Goal: Contribute content: Add original content to the website for others to see

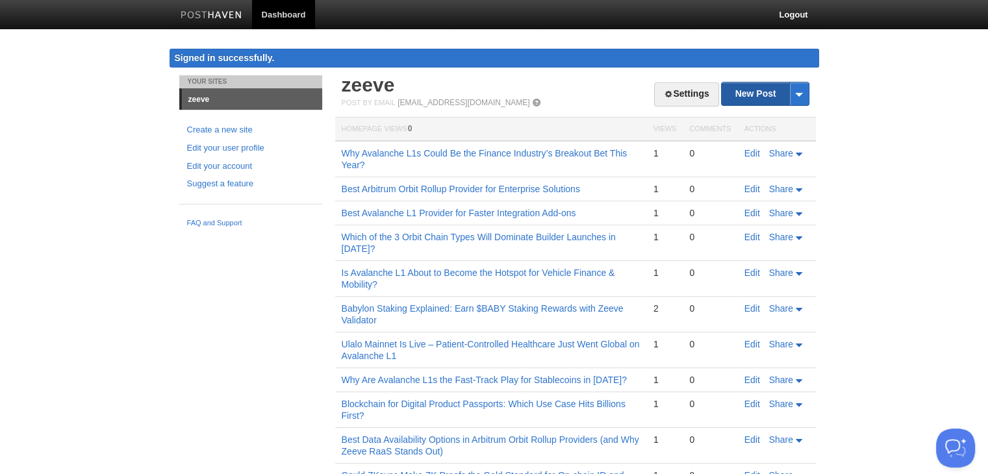
click at [738, 86] on link "New Post" at bounding box center [765, 94] width 86 height 23
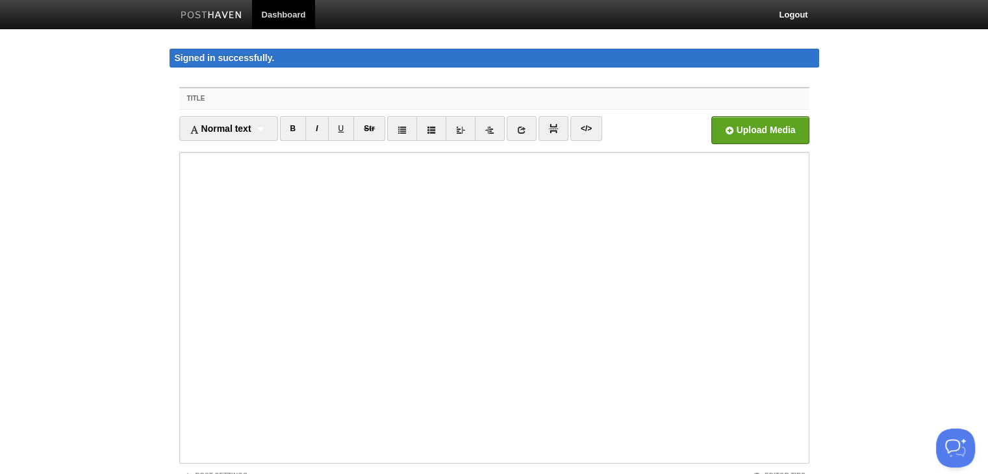
click at [283, 92] on input "Title" at bounding box center [520, 98] width 578 height 21
paste input "PandaSea Launches Avalanche L1 Mainnet to Turn Sports Fandom into a Yield-Gener…"
type input "PandaSea Launches Avalanche L1 Mainnet to Turn Sports Fandom into a Yield-Gener…"
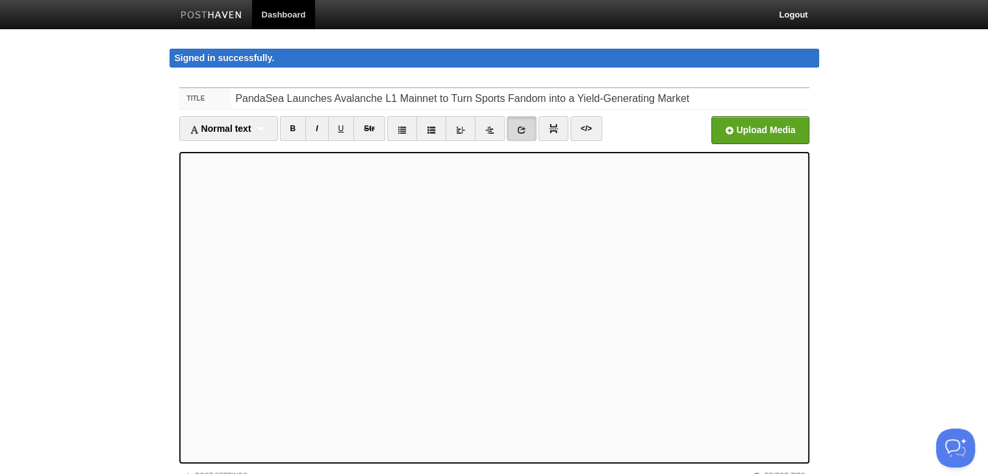
click at [525, 127] on icon at bounding box center [521, 129] width 9 height 9
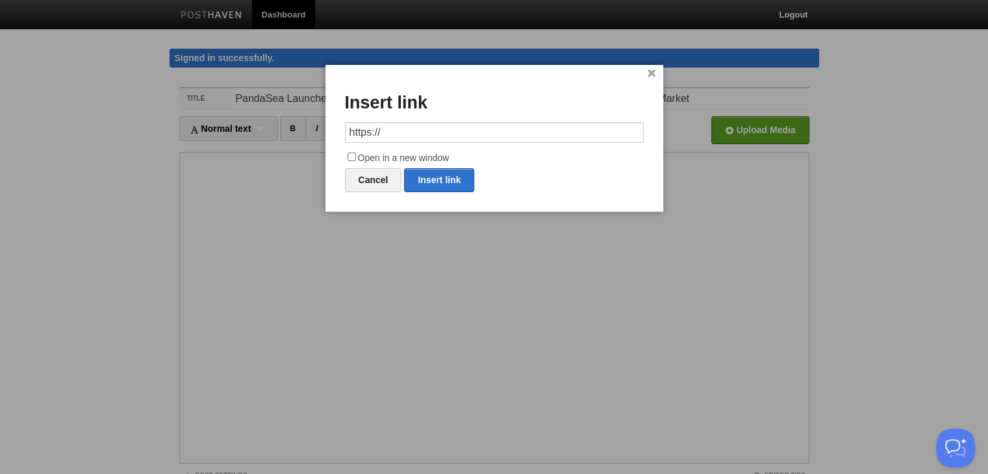
drag, startPoint x: 415, startPoint y: 135, endPoint x: 304, endPoint y: 135, distance: 110.5
click at [304, 135] on body "Dashboard Logout Signed in successfully. Signed in successfully. × Your Sites z…" at bounding box center [494, 288] width 988 height 576
click at [437, 183] on link "Insert link" at bounding box center [439, 180] width 70 height 24
type input "https://"
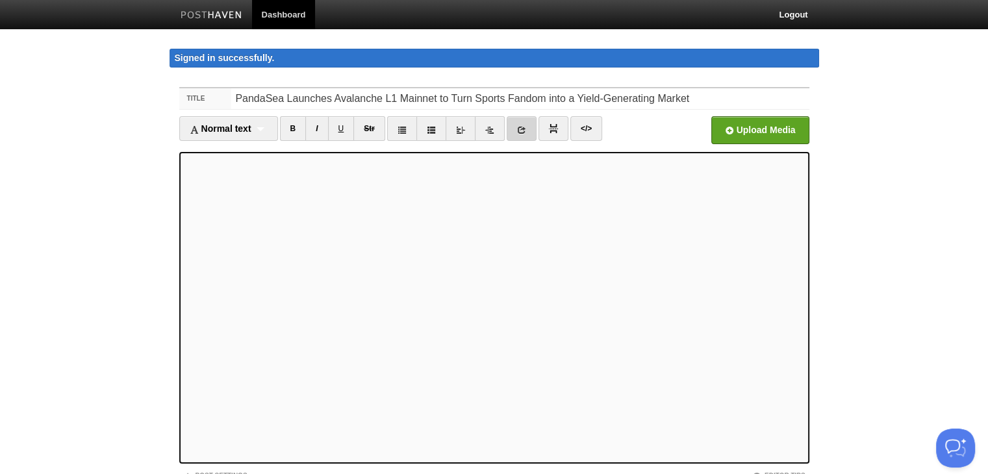
click at [521, 133] on icon at bounding box center [521, 129] width 9 height 9
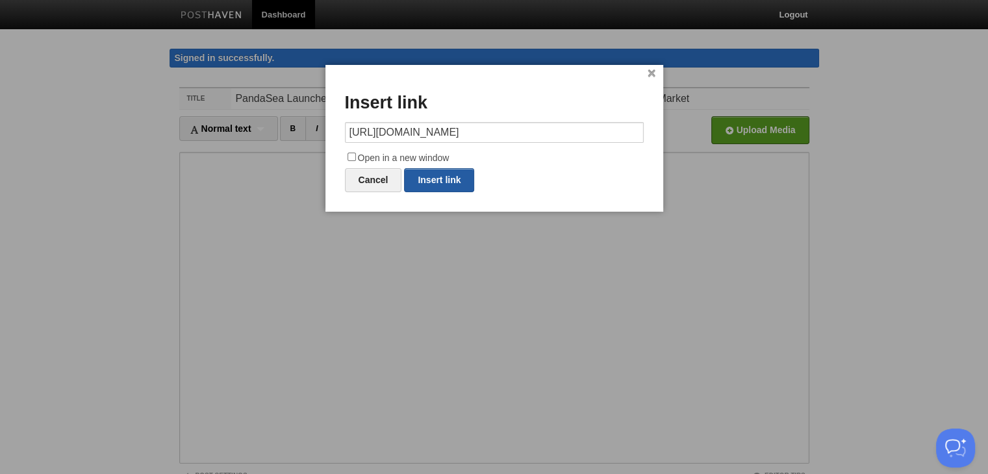
click at [444, 179] on link "Insert link" at bounding box center [439, 180] width 70 height 24
type input "https://"
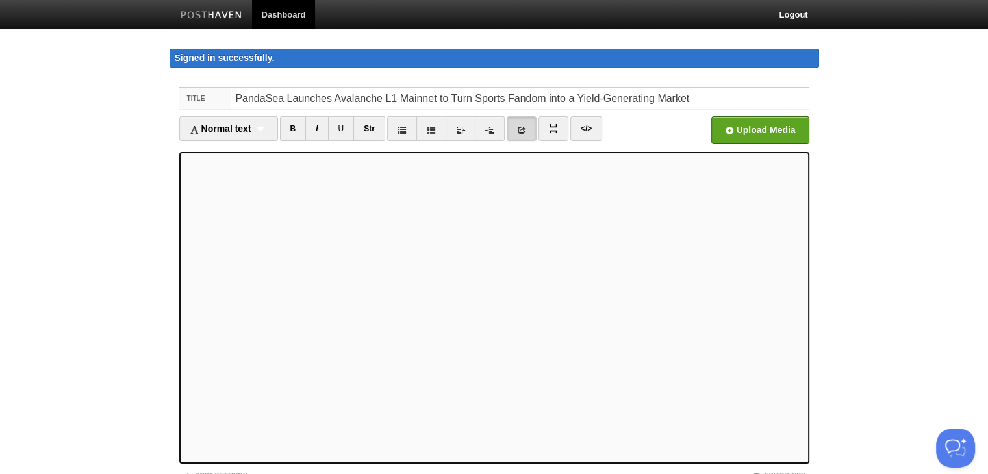
click at [513, 128] on link at bounding box center [522, 128] width 30 height 25
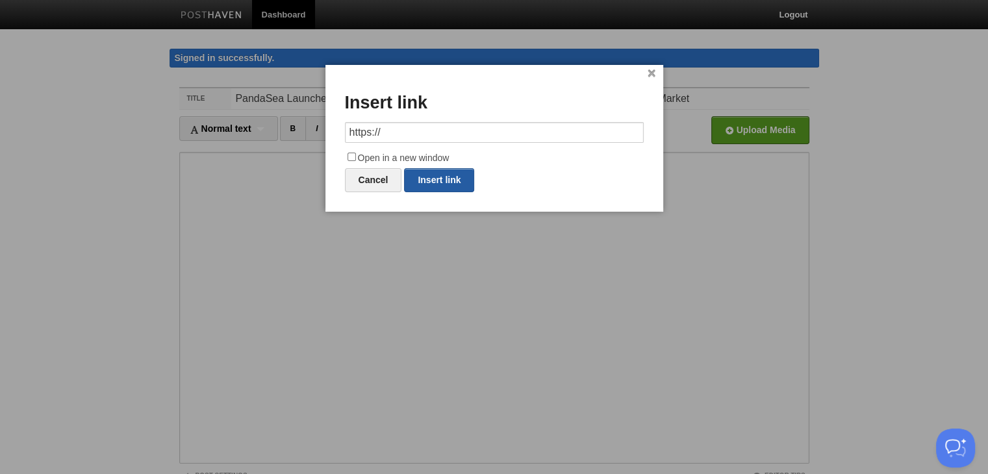
click at [429, 175] on link "Insert link" at bounding box center [439, 180] width 70 height 24
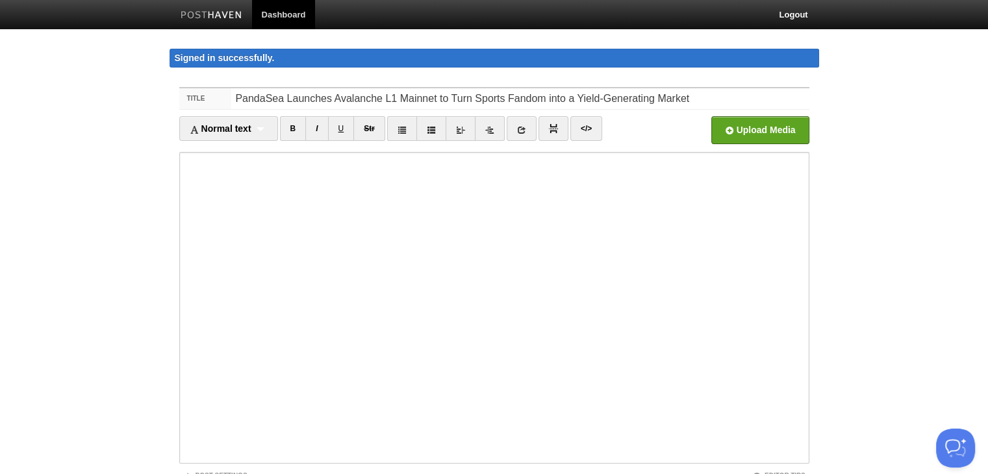
click at [525, 142] on li at bounding box center [522, 130] width 30 height 28
click at [520, 131] on icon at bounding box center [521, 129] width 9 height 9
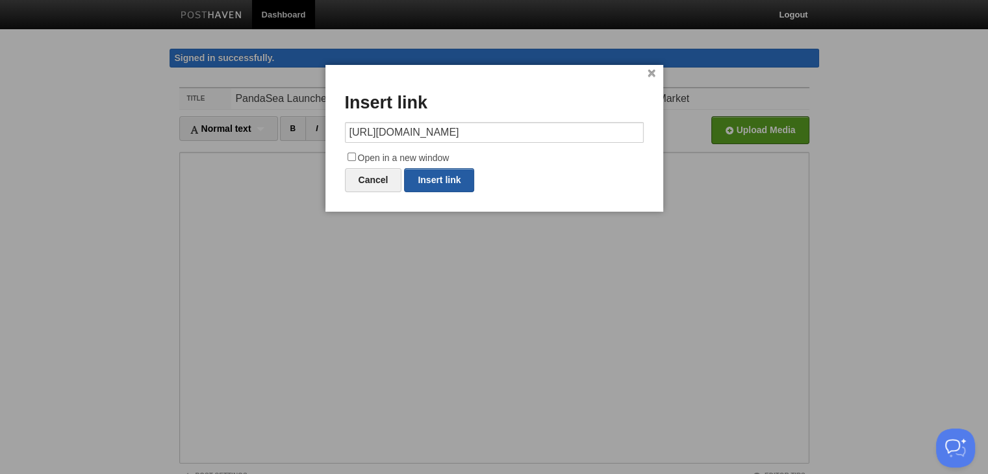
click at [468, 176] on link "Insert link" at bounding box center [439, 180] width 70 height 24
type input "https://"
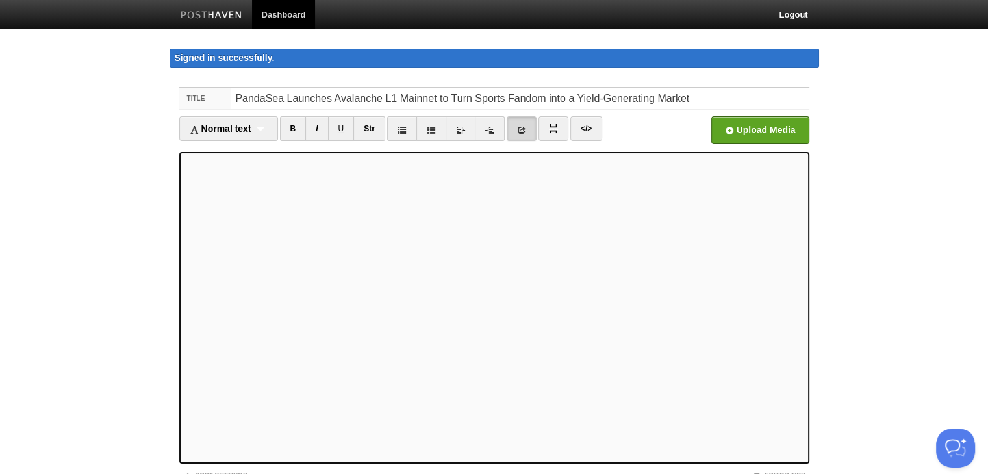
click at [513, 118] on link at bounding box center [522, 128] width 30 height 25
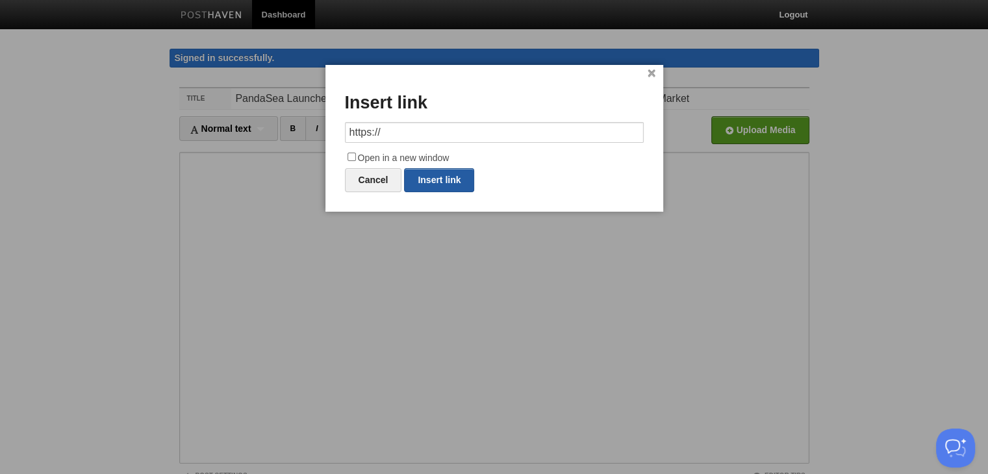
click at [429, 188] on link "Insert link" at bounding box center [439, 180] width 70 height 24
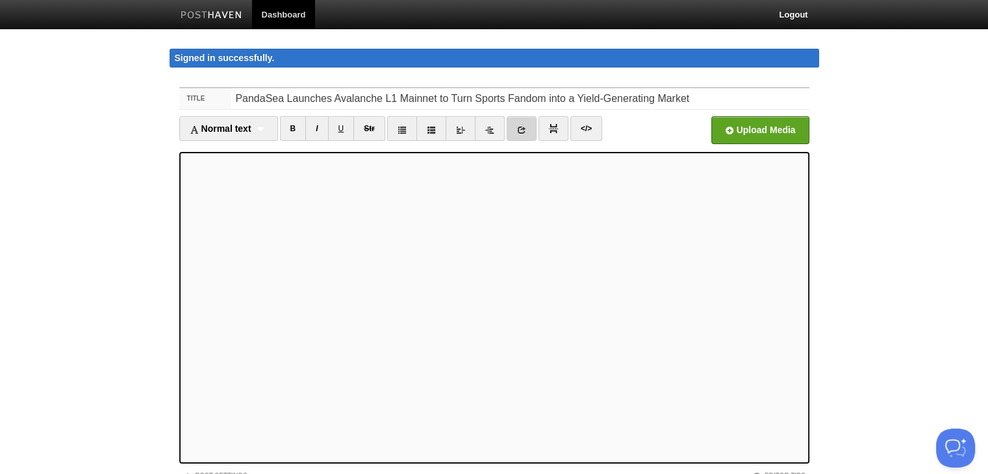
click at [527, 132] on link at bounding box center [522, 128] width 30 height 25
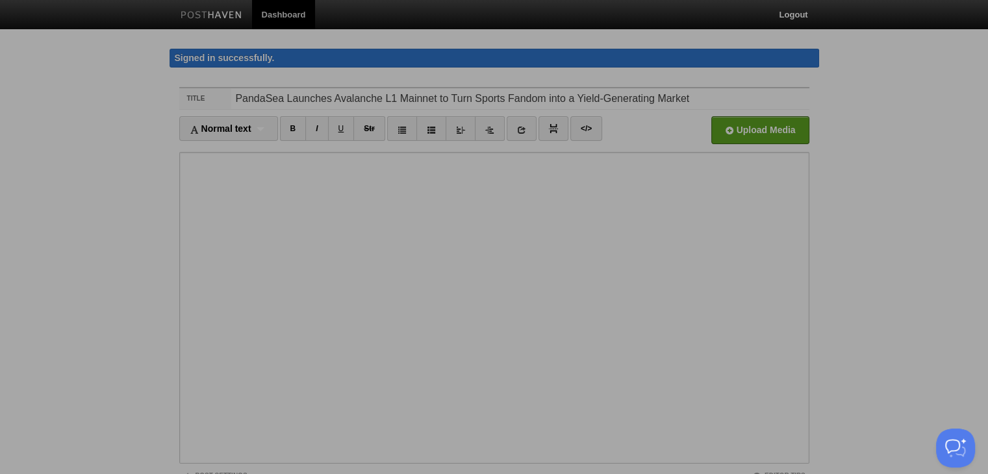
scroll to position [0, 467]
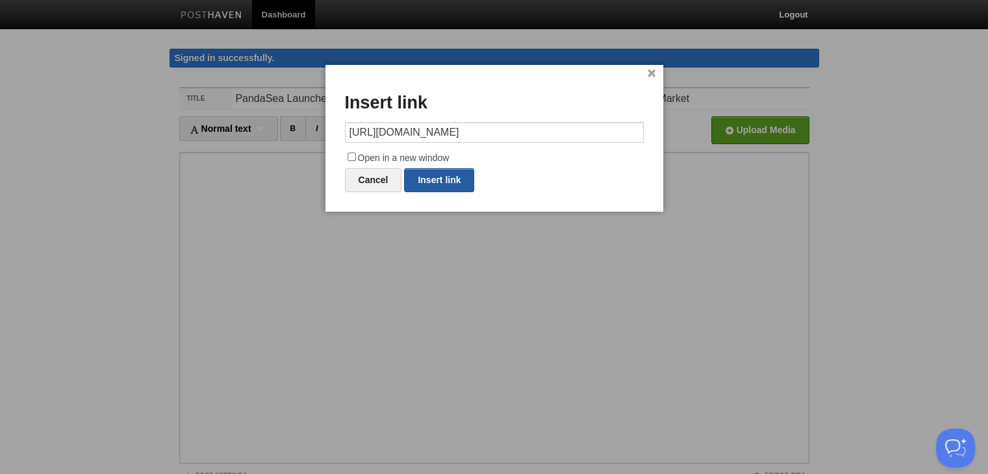
click at [470, 175] on link "Insert link" at bounding box center [439, 180] width 70 height 24
type input "https://"
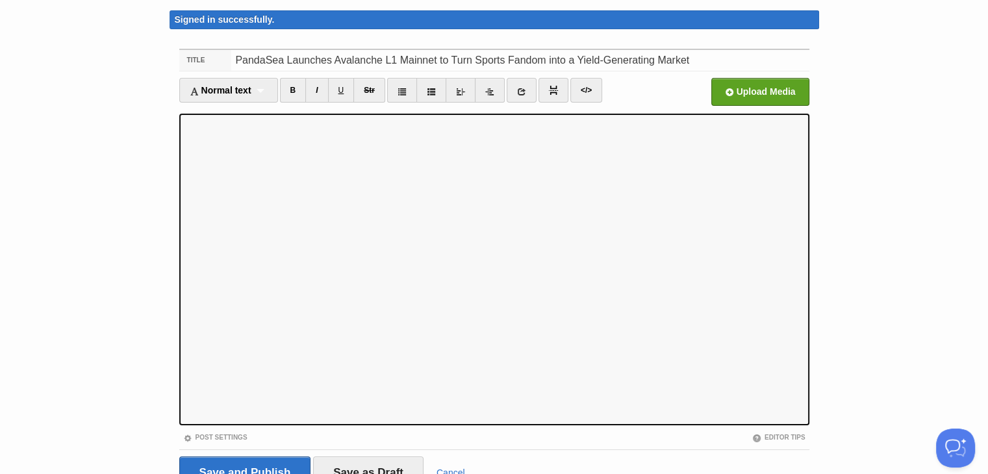
scroll to position [65, 0]
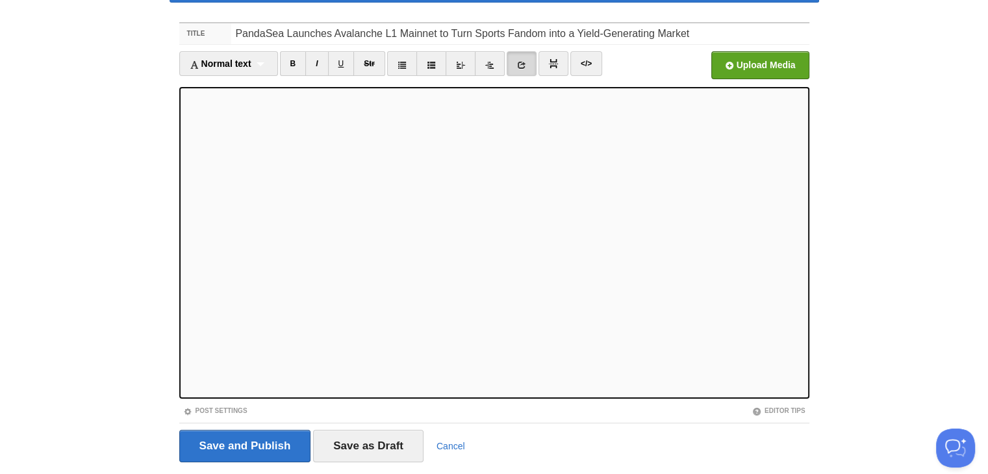
click at [522, 58] on link at bounding box center [522, 63] width 30 height 25
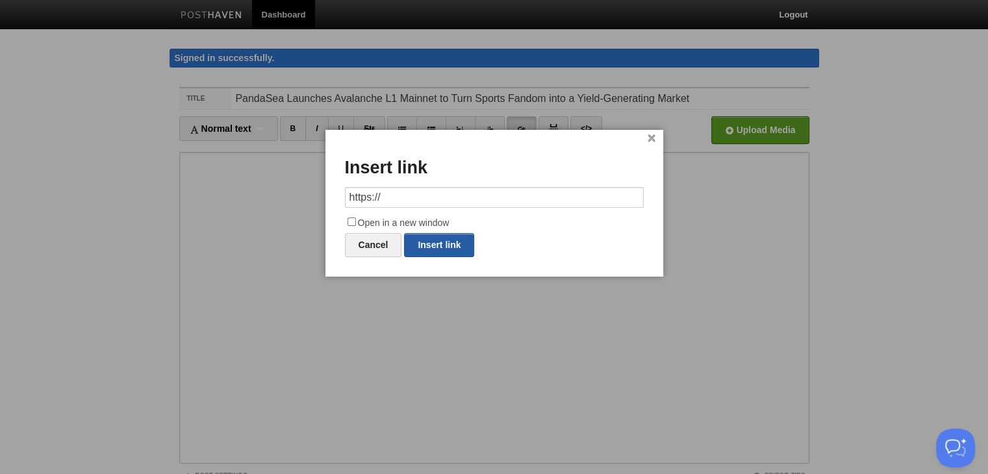
click at [439, 235] on link "Insert link" at bounding box center [439, 245] width 70 height 24
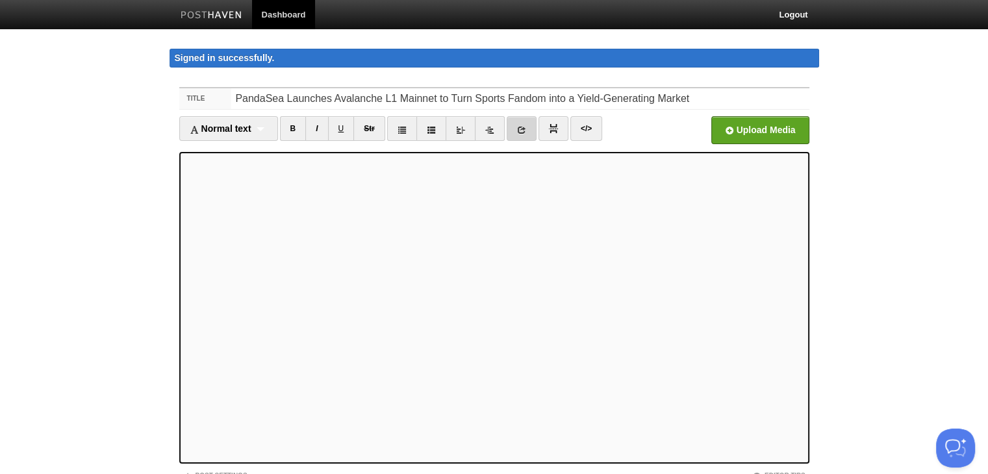
click at [511, 131] on link at bounding box center [522, 128] width 30 height 25
paste input "[DOMAIN_NAME][URL]"
type input "[URL][DOMAIN_NAME]"
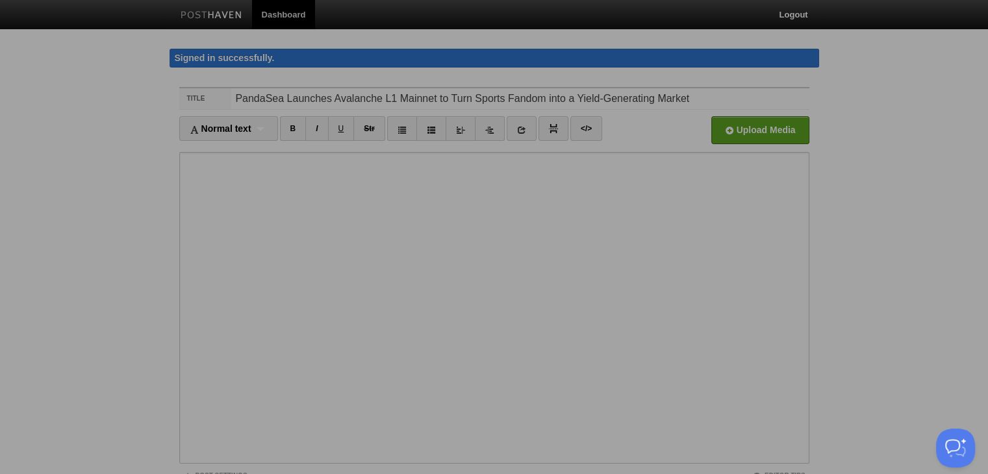
scroll to position [0, 467]
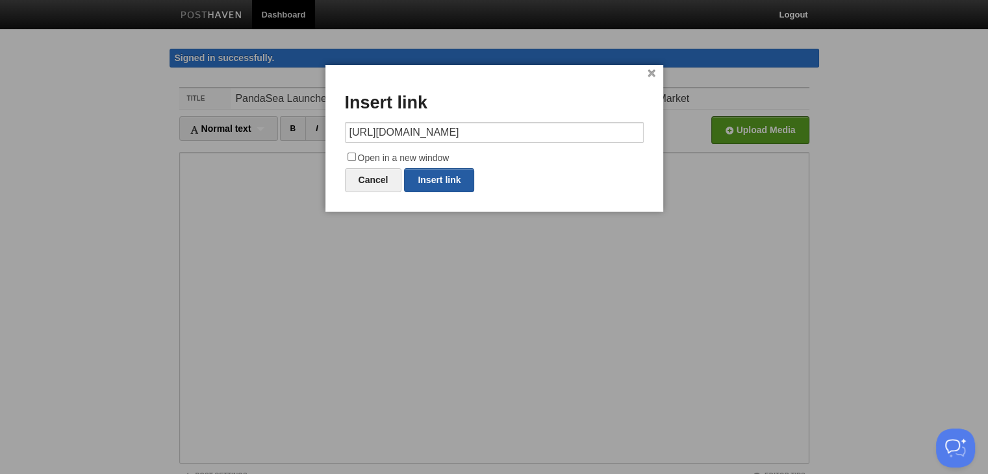
click at [442, 183] on link "Insert link" at bounding box center [439, 180] width 70 height 24
type input "https://"
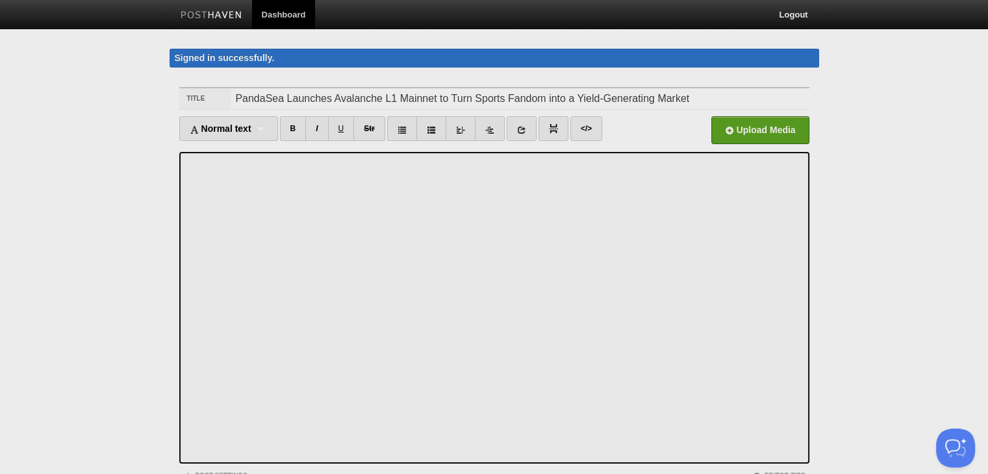
scroll to position [101, 0]
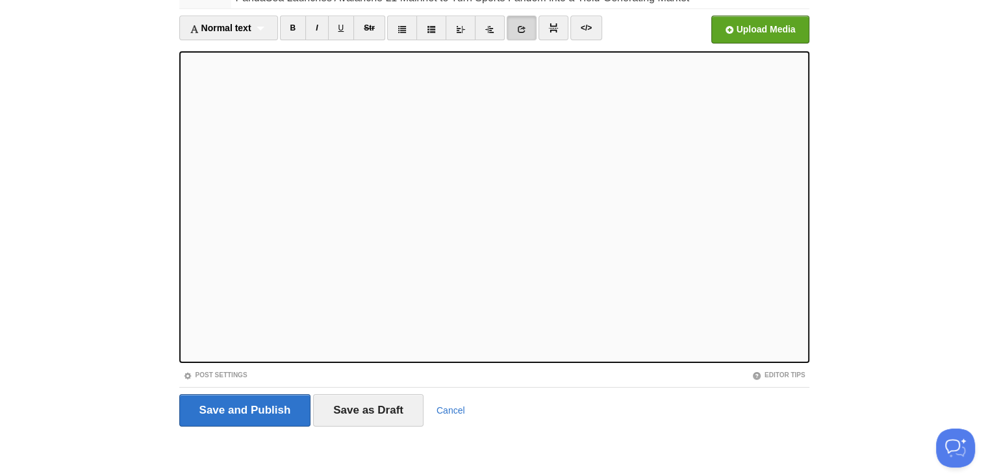
click at [525, 21] on link at bounding box center [522, 28] width 30 height 25
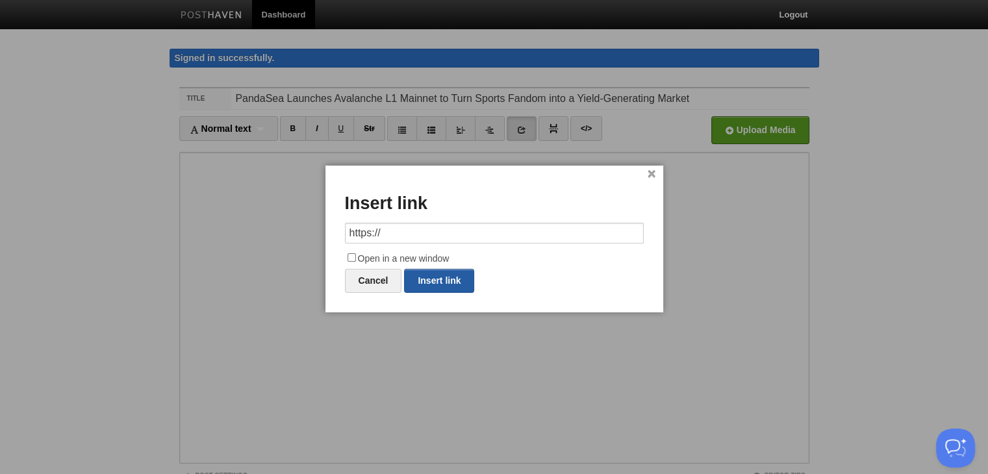
click at [431, 287] on link "Insert link" at bounding box center [439, 281] width 70 height 24
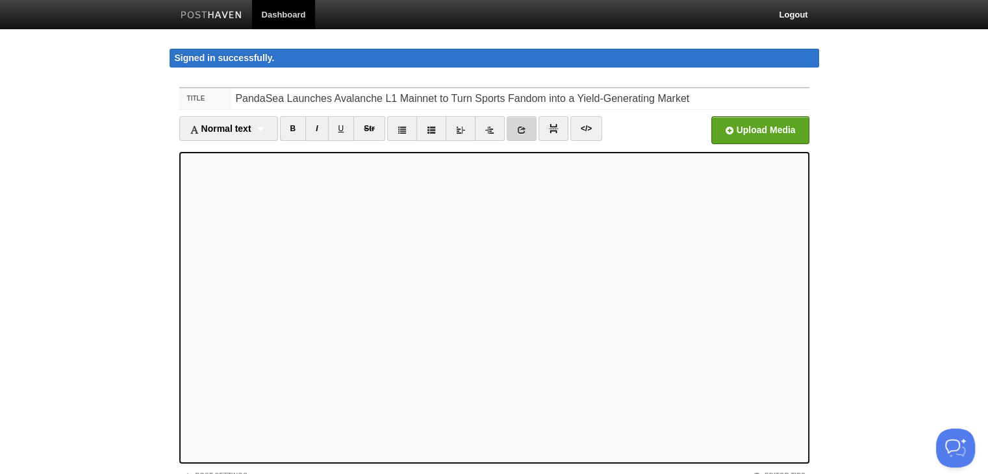
click at [521, 136] on link at bounding box center [522, 128] width 30 height 25
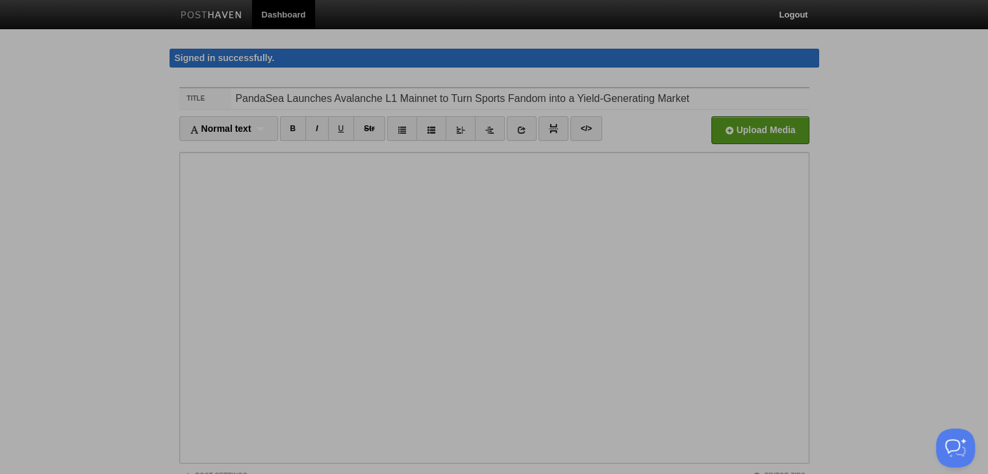
scroll to position [0, 578]
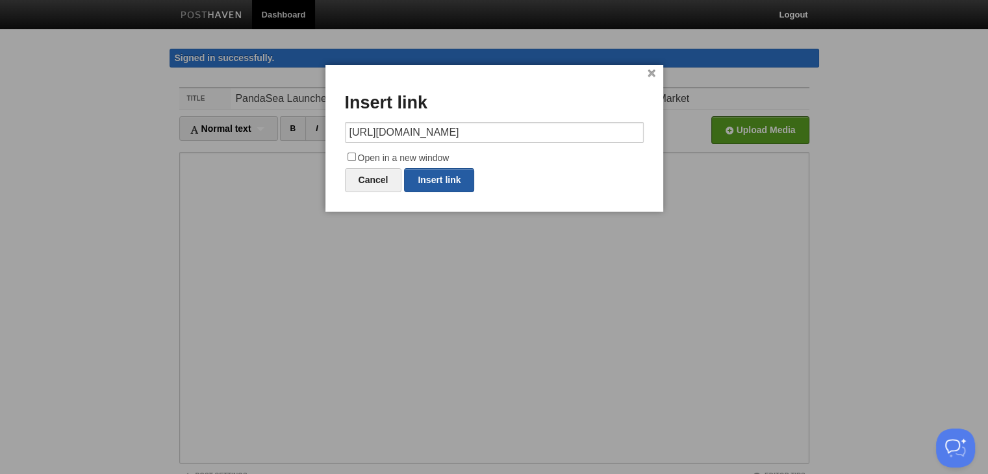
click at [444, 175] on link "Insert link" at bounding box center [439, 180] width 70 height 24
type input "https://"
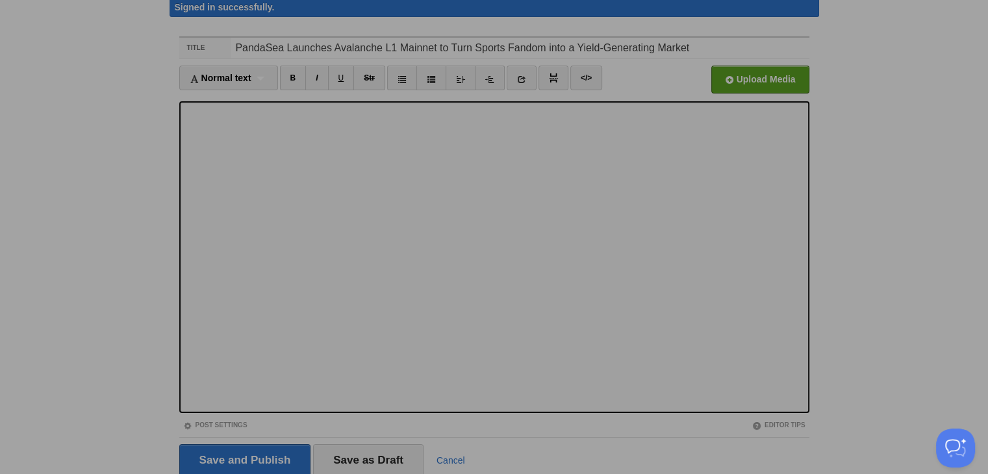
scroll to position [101, 0]
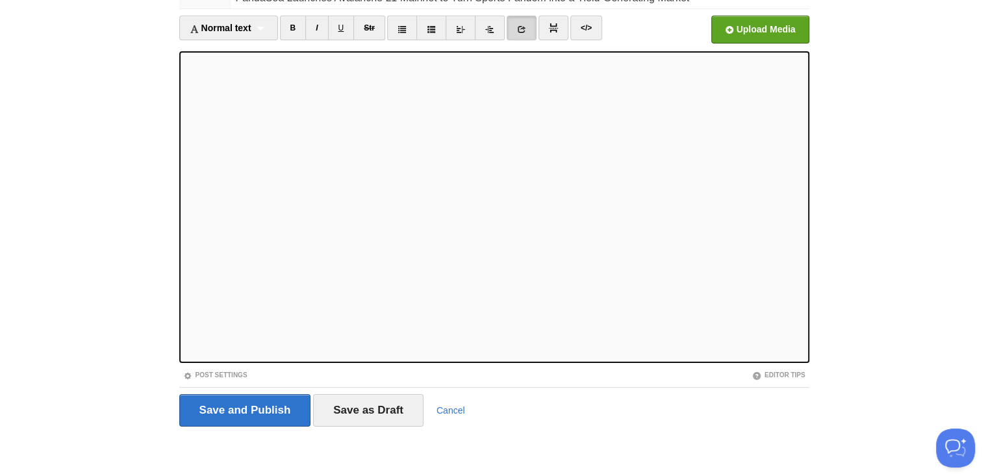
click at [522, 31] on icon at bounding box center [521, 29] width 9 height 9
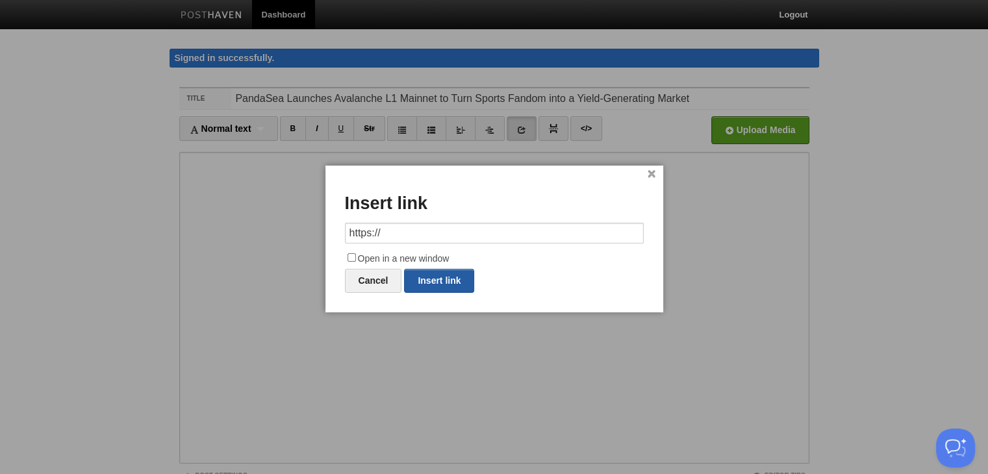
click at [439, 285] on link "Insert link" at bounding box center [439, 281] width 70 height 24
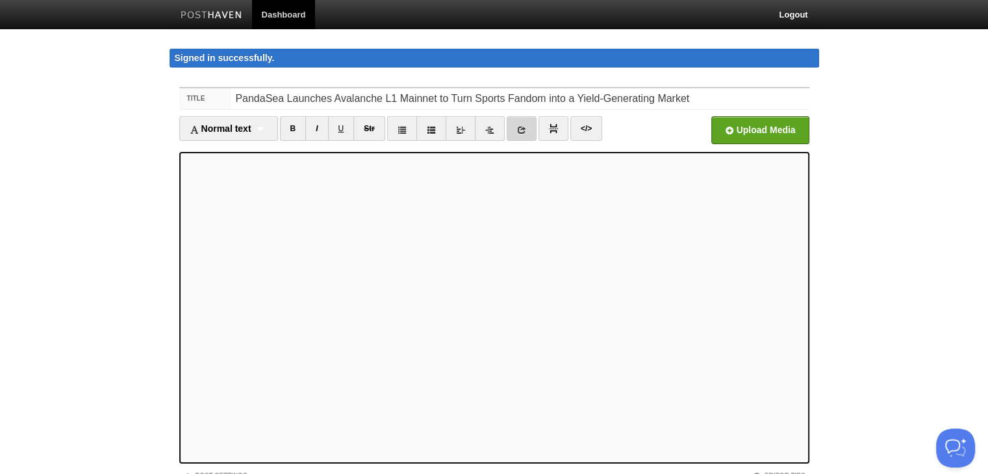
click at [528, 136] on link at bounding box center [522, 128] width 30 height 25
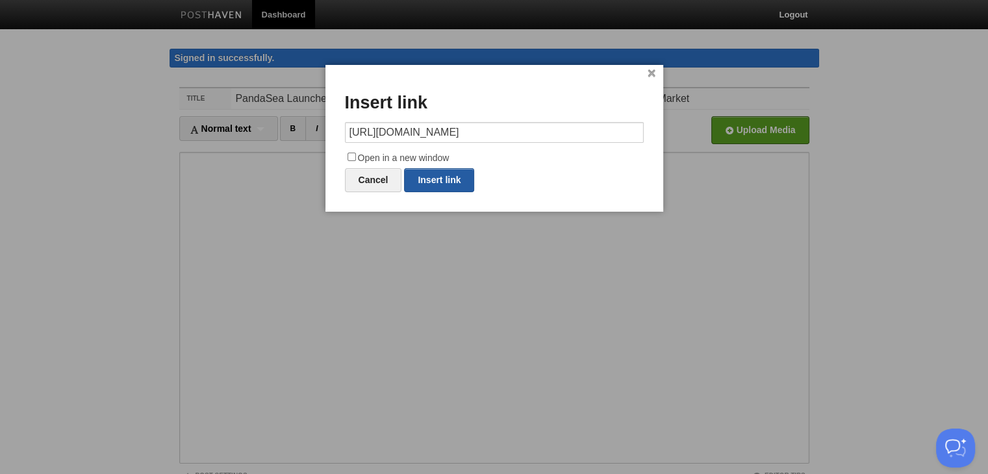
click at [468, 176] on link "Insert link" at bounding box center [439, 180] width 70 height 24
type input "https://"
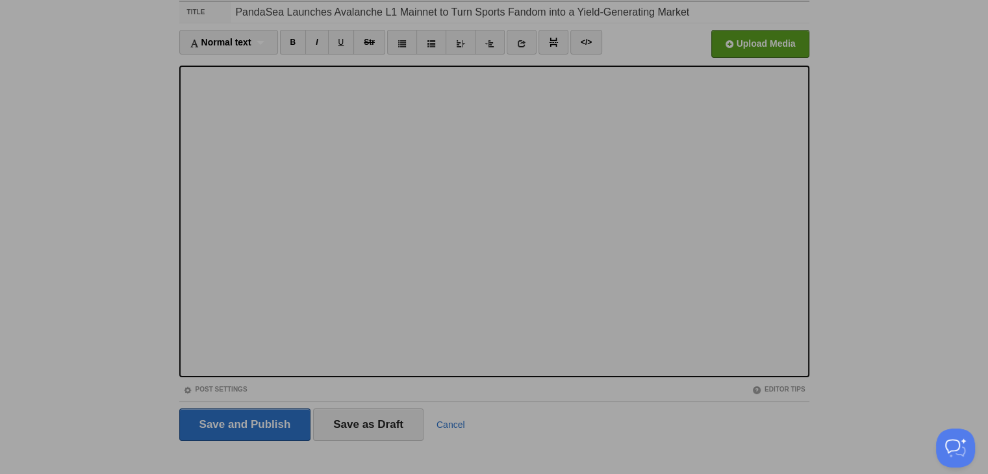
scroll to position [101, 0]
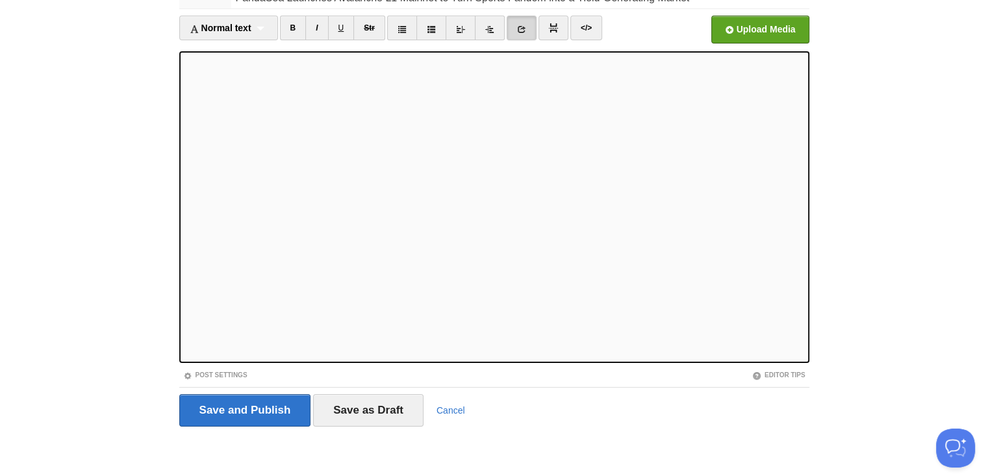
click at [530, 36] on link at bounding box center [522, 28] width 30 height 25
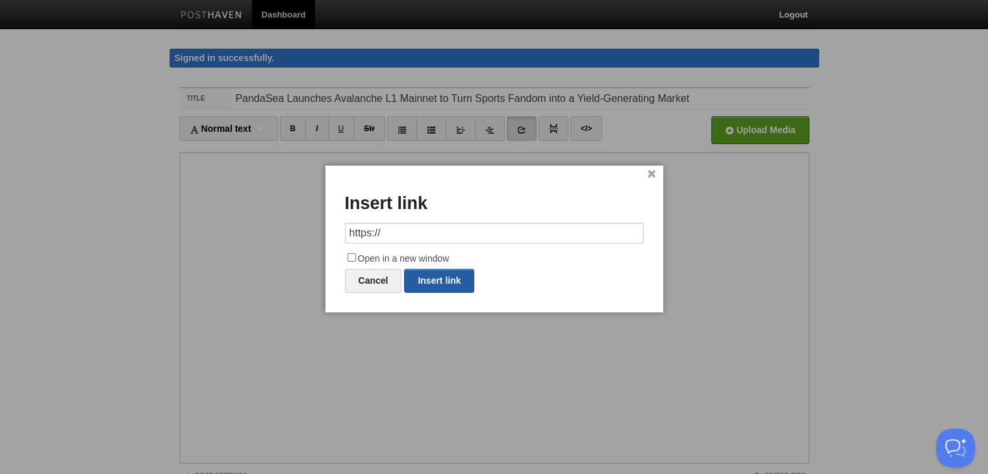
click at [428, 279] on link "Insert link" at bounding box center [439, 281] width 70 height 24
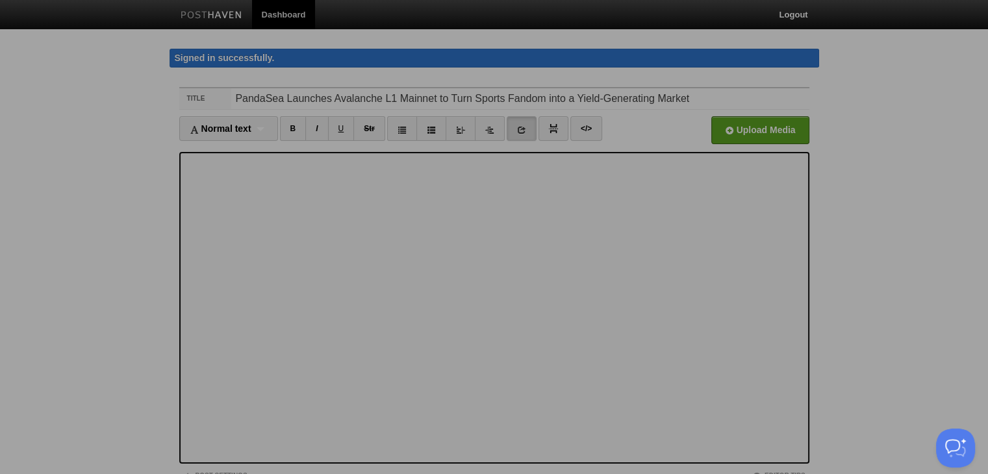
click at [222, 413] on div at bounding box center [494, 237] width 988 height 474
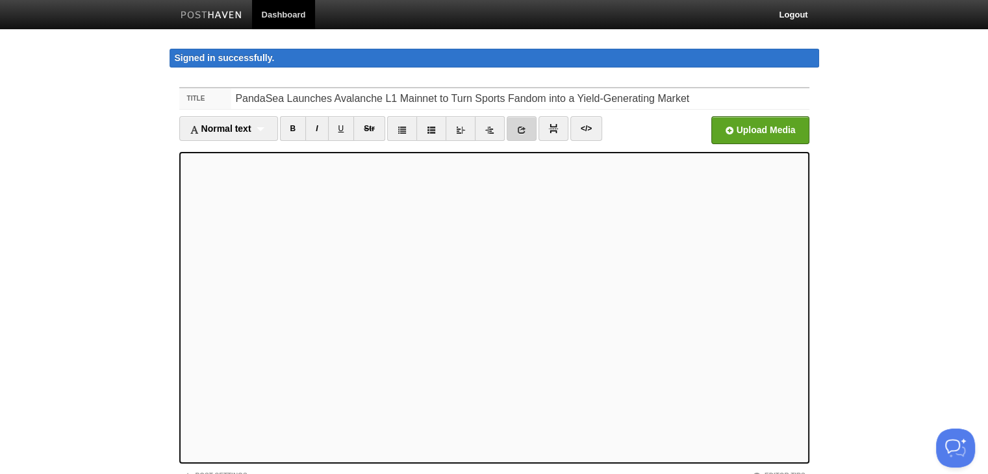
click at [528, 131] on link at bounding box center [522, 128] width 30 height 25
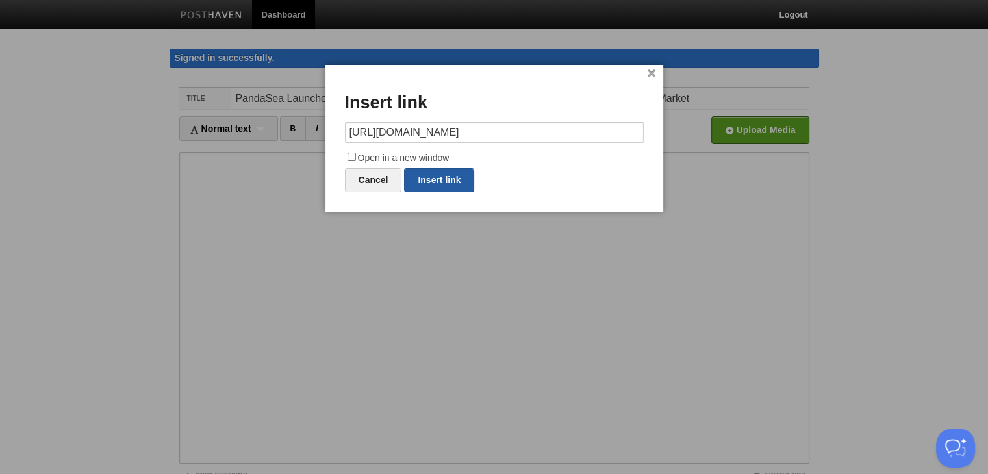
click at [463, 176] on link "Insert link" at bounding box center [439, 180] width 70 height 24
type input "https://"
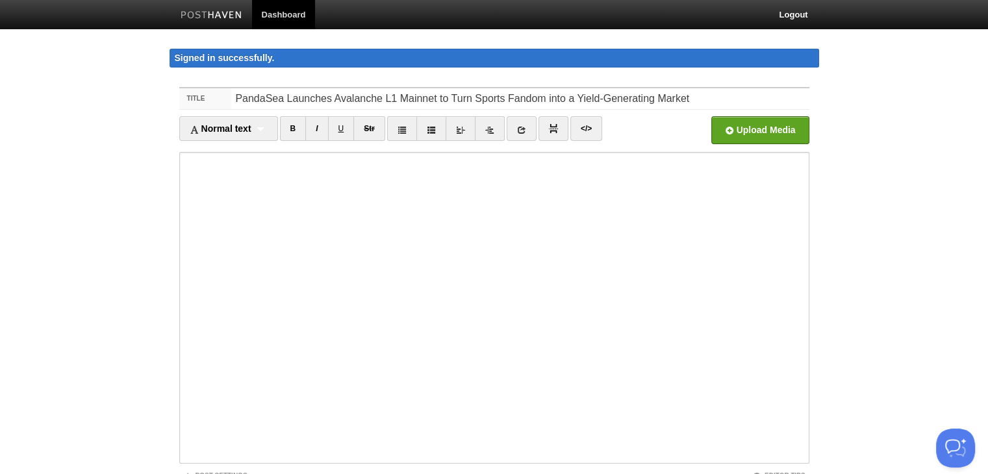
click at [182, 162] on iframe at bounding box center [494, 308] width 630 height 312
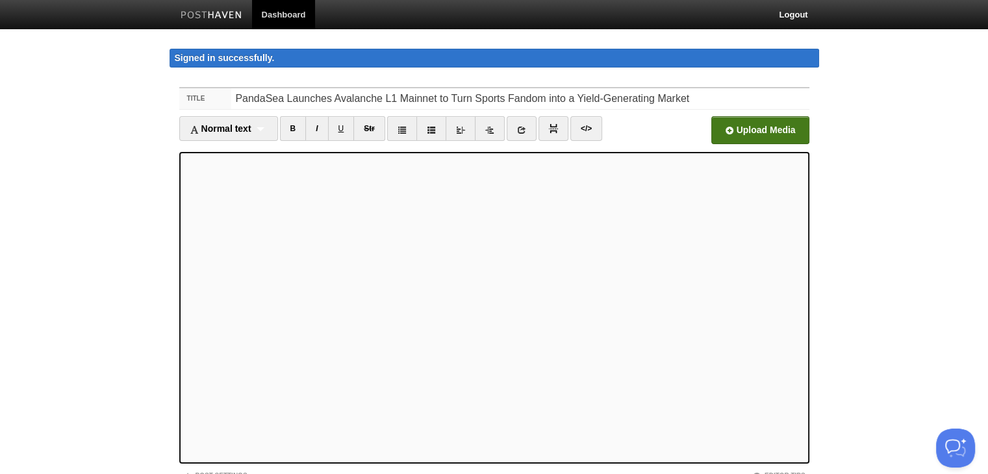
click at [780, 130] on input "file" at bounding box center [368, 134] width 984 height 66
click at [527, 125] on link at bounding box center [522, 128] width 30 height 25
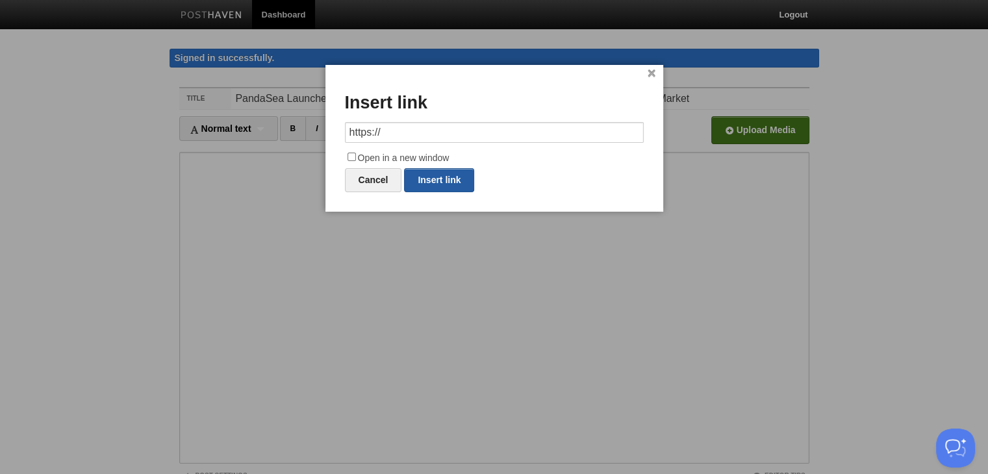
click at [434, 183] on link "Insert link" at bounding box center [439, 180] width 70 height 24
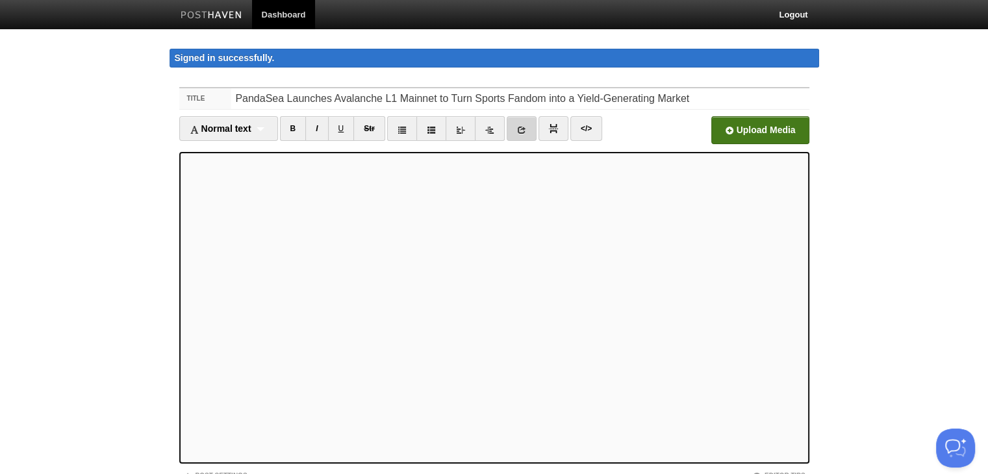
click at [515, 130] on link at bounding box center [522, 128] width 30 height 25
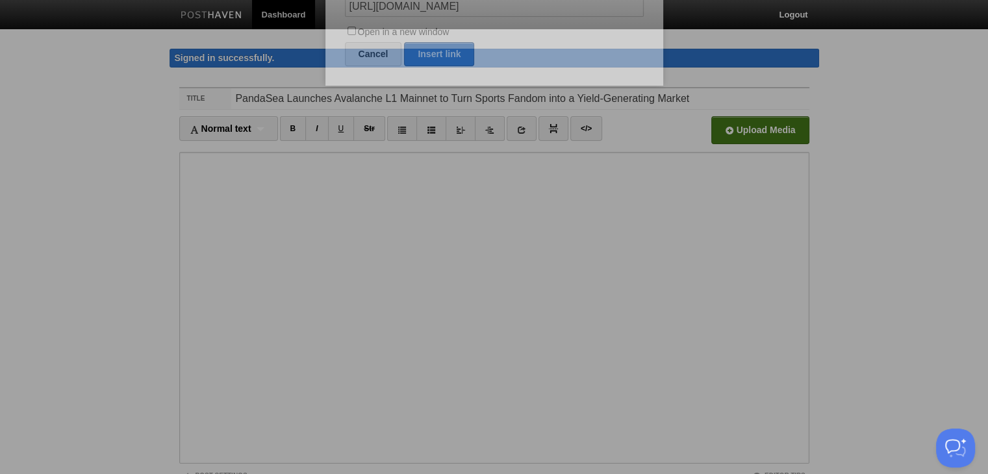
scroll to position [0, 515]
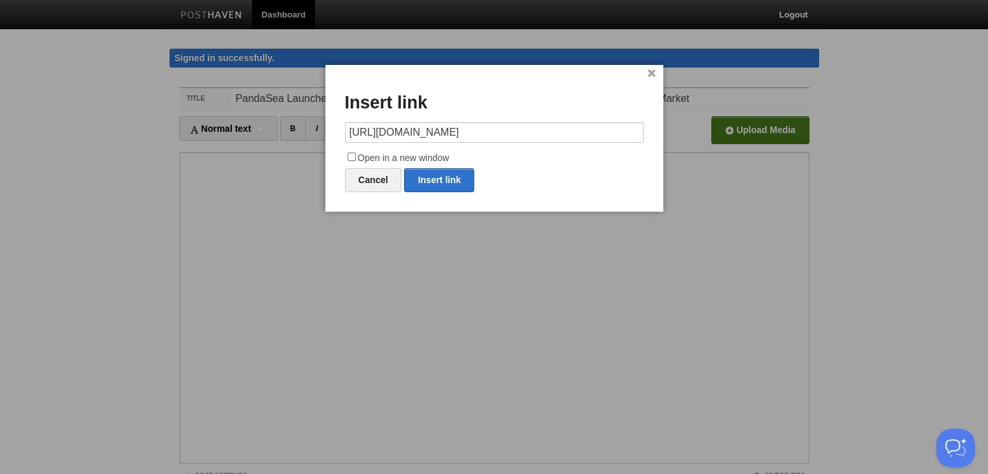
drag, startPoint x: 480, startPoint y: 168, endPoint x: 472, endPoint y: 172, distance: 9.3
click at [480, 169] on div "Cancel Insert link" at bounding box center [494, 180] width 299 height 24
click at [471, 172] on link "Insert link" at bounding box center [439, 180] width 70 height 24
type input "https://"
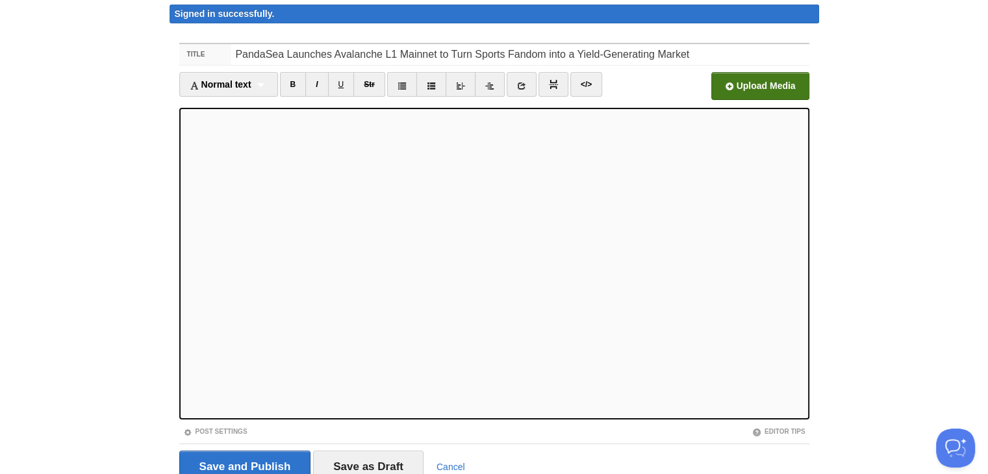
scroll to position [101, 0]
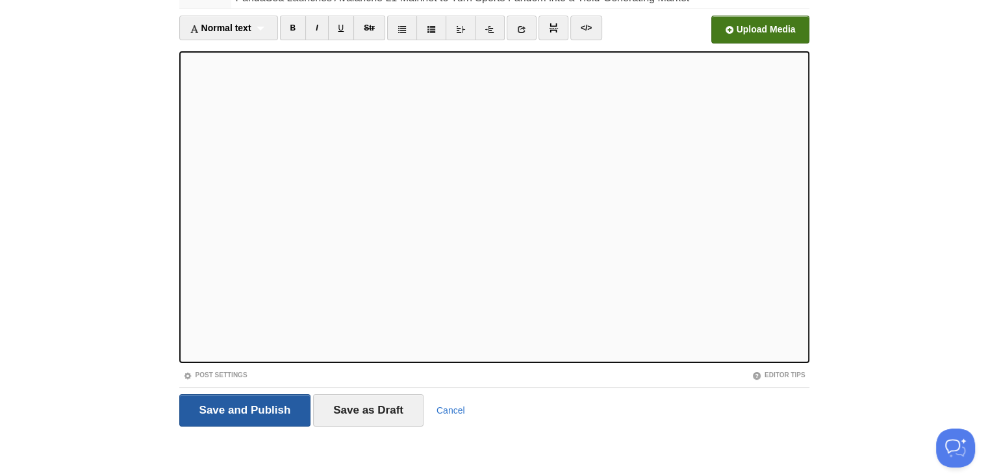
click at [255, 404] on input "Save and Publish" at bounding box center [245, 410] width 132 height 32
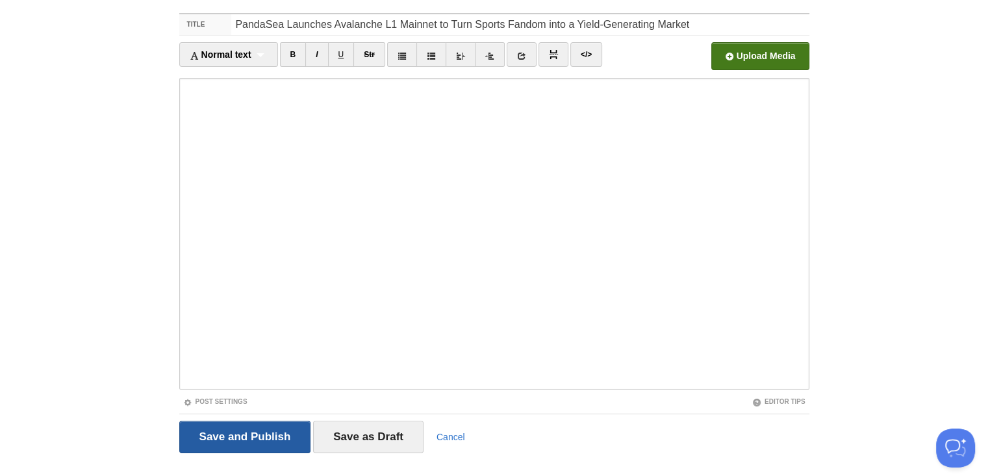
scroll to position [75, 0]
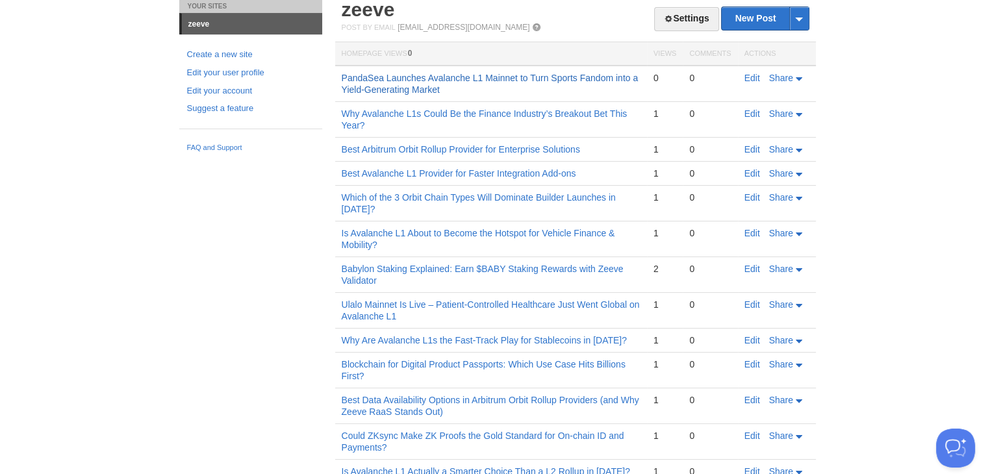
click at [547, 75] on link "PandaSea Launches Avalanche L1 Mainnet to Turn Sports Fandom into a Yield-Gener…" at bounding box center [490, 84] width 297 height 22
